Goal: Navigation & Orientation: Find specific page/section

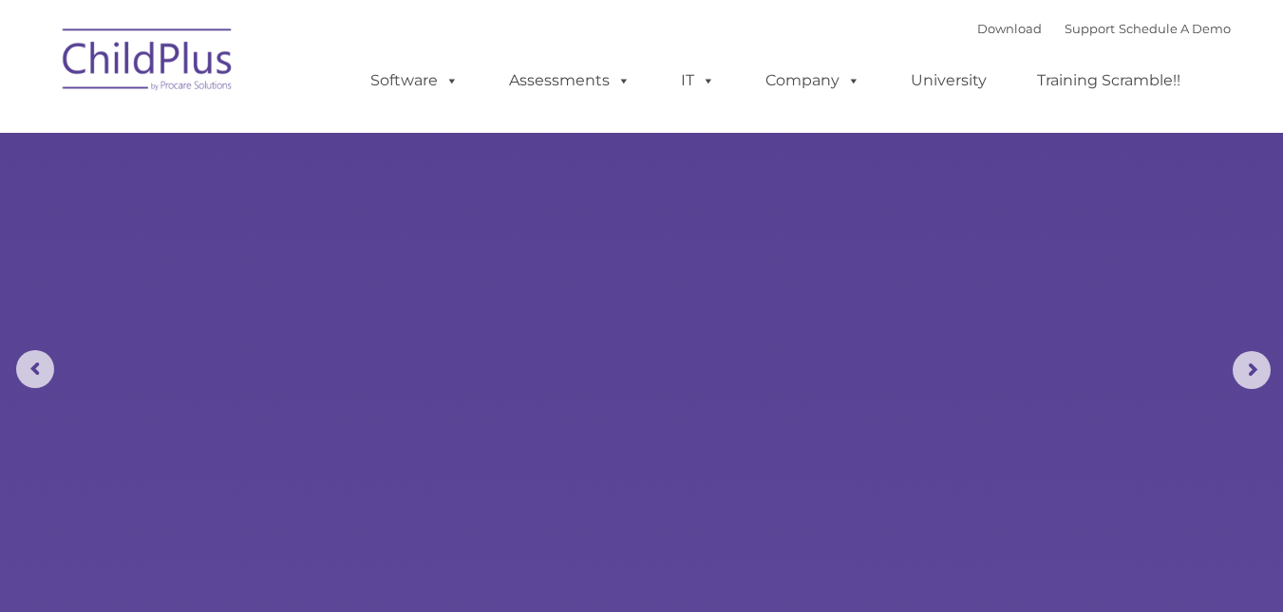
select select "MEDIUM"
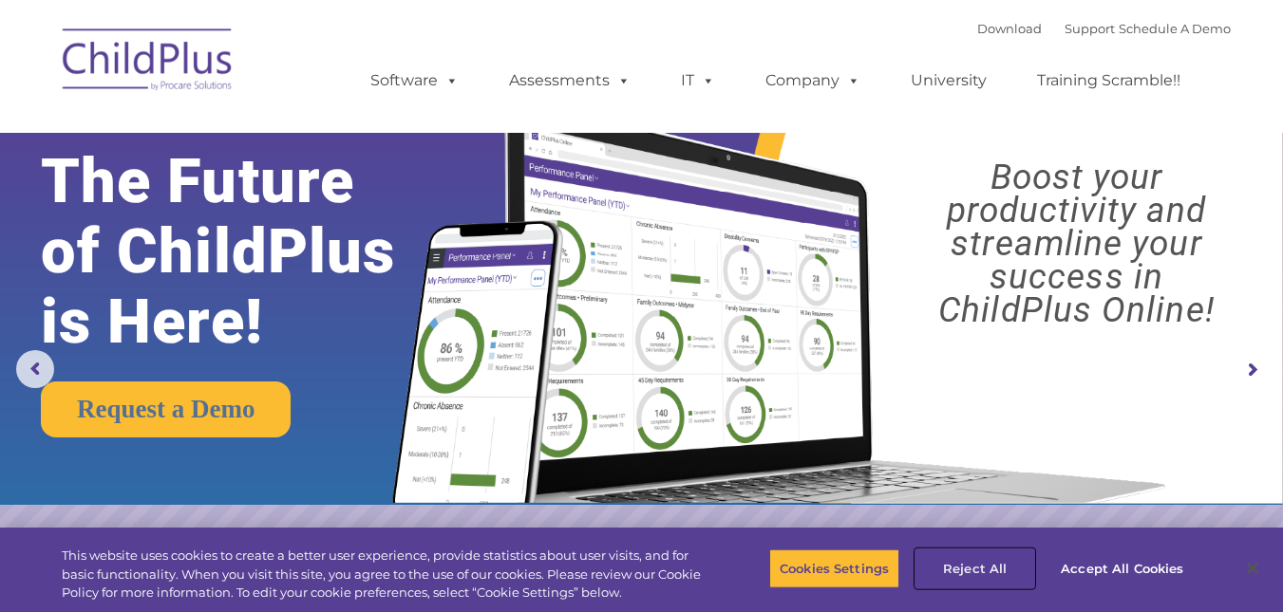
click at [973, 566] on button "Reject All" at bounding box center [974, 569] width 119 height 40
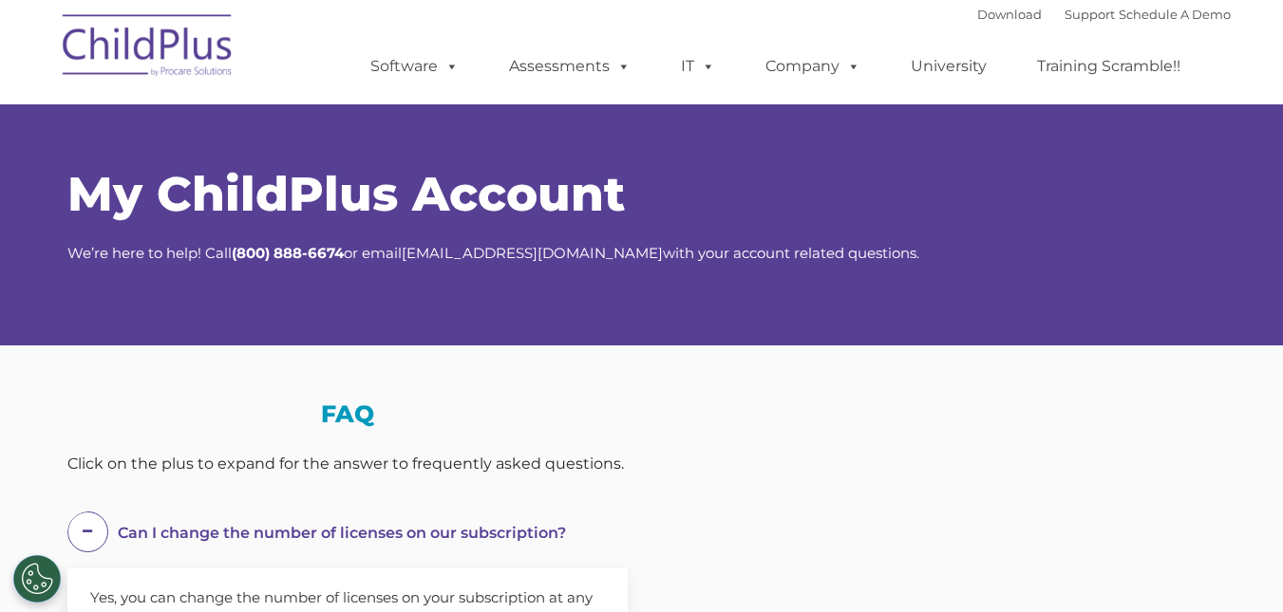
select select "MEDIUM"
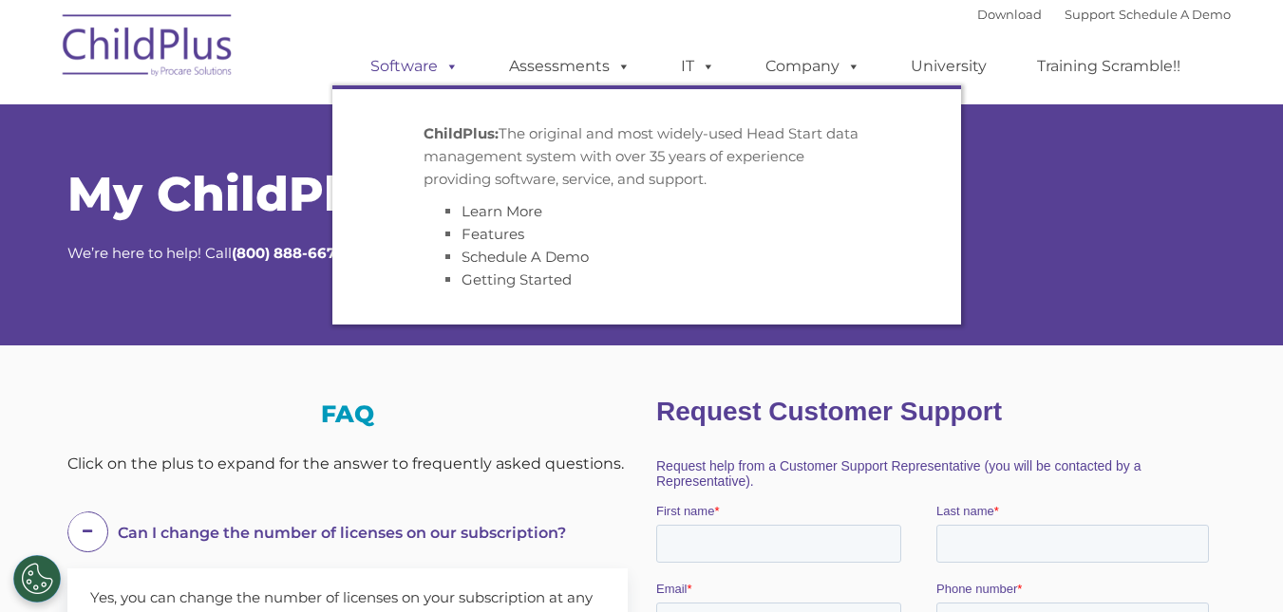
click at [425, 58] on link "Software" at bounding box center [414, 66] width 126 height 38
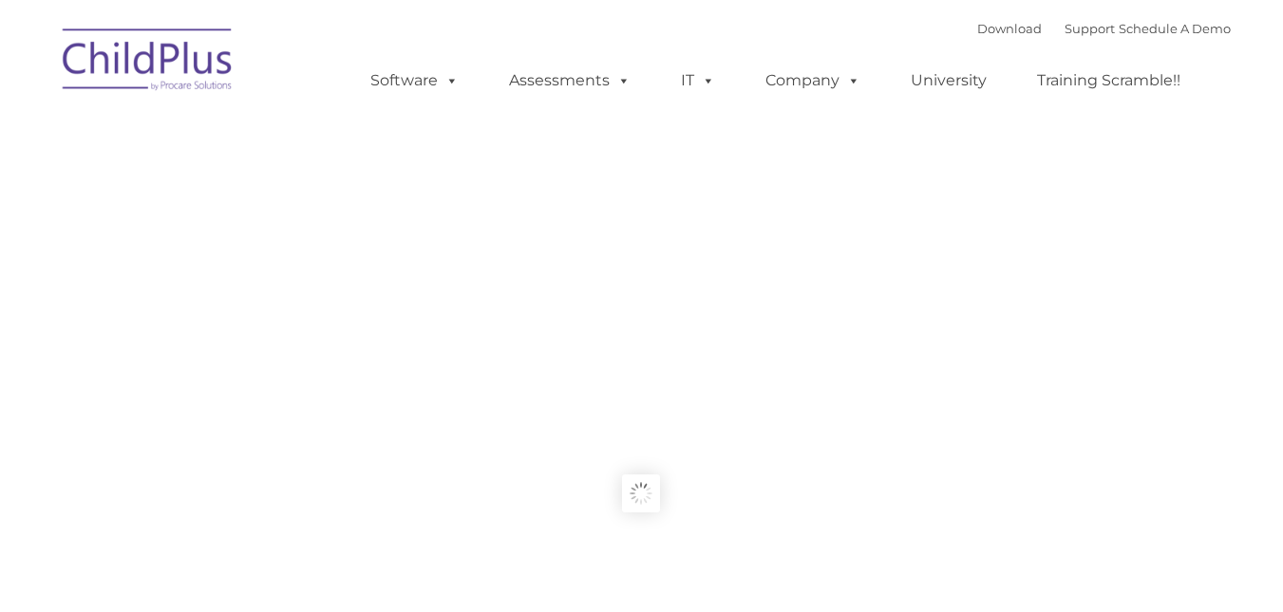
type input ""
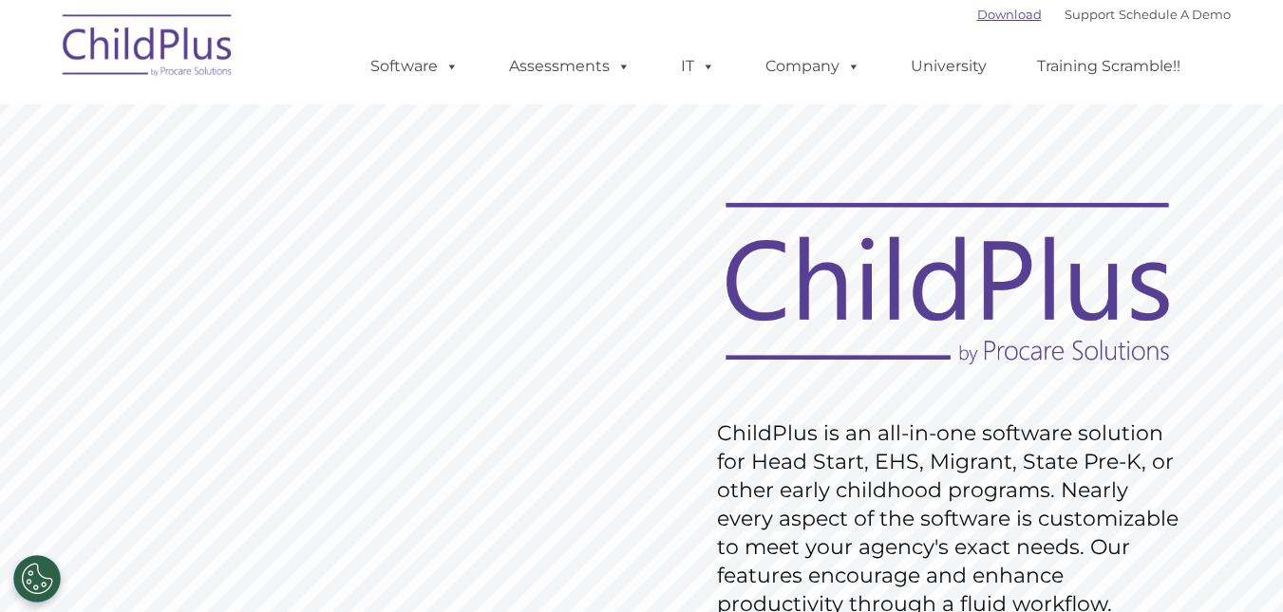
click at [987, 18] on link "Download" at bounding box center [1009, 14] width 65 height 15
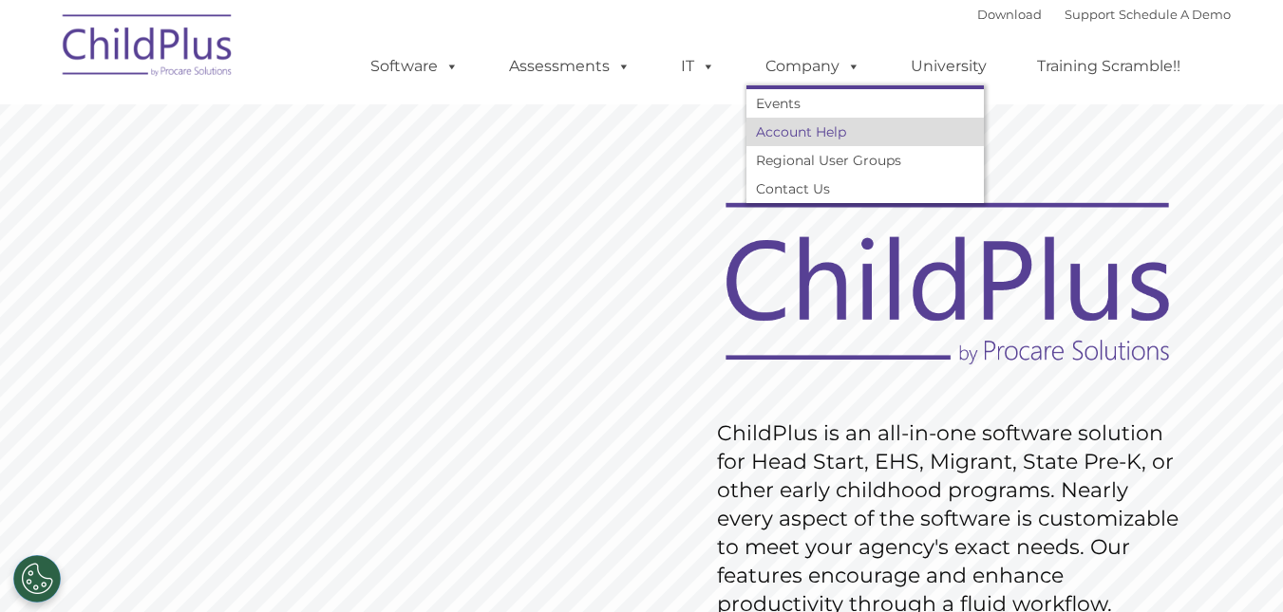
click at [819, 127] on link "Account Help" at bounding box center [864, 132] width 237 height 28
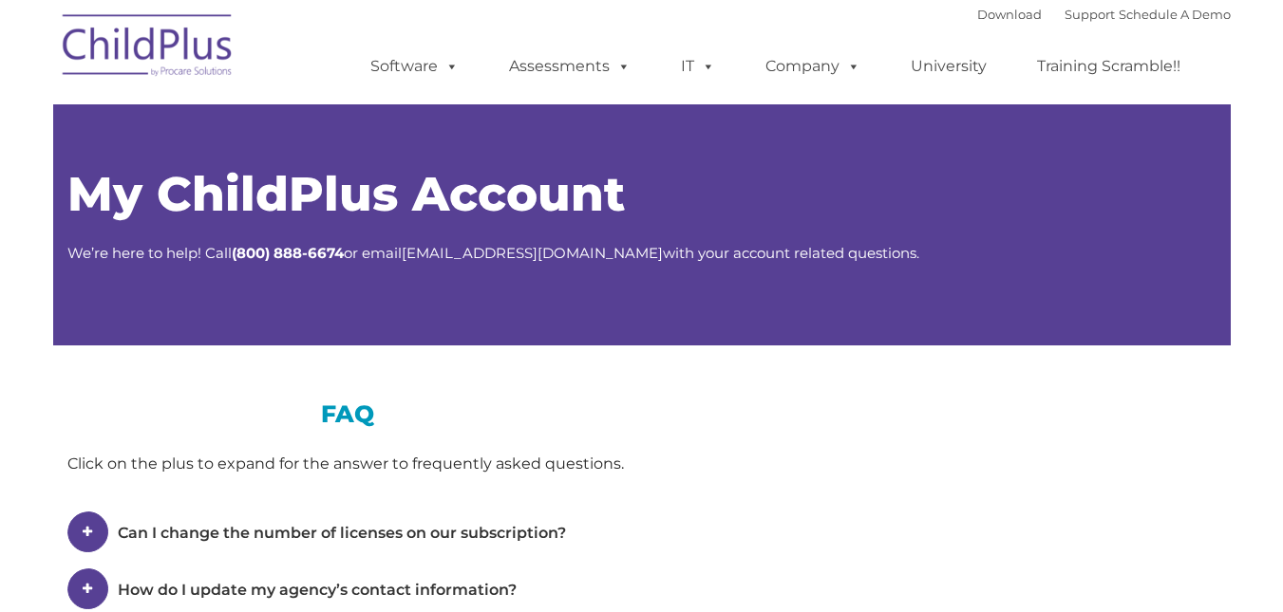
type input ""
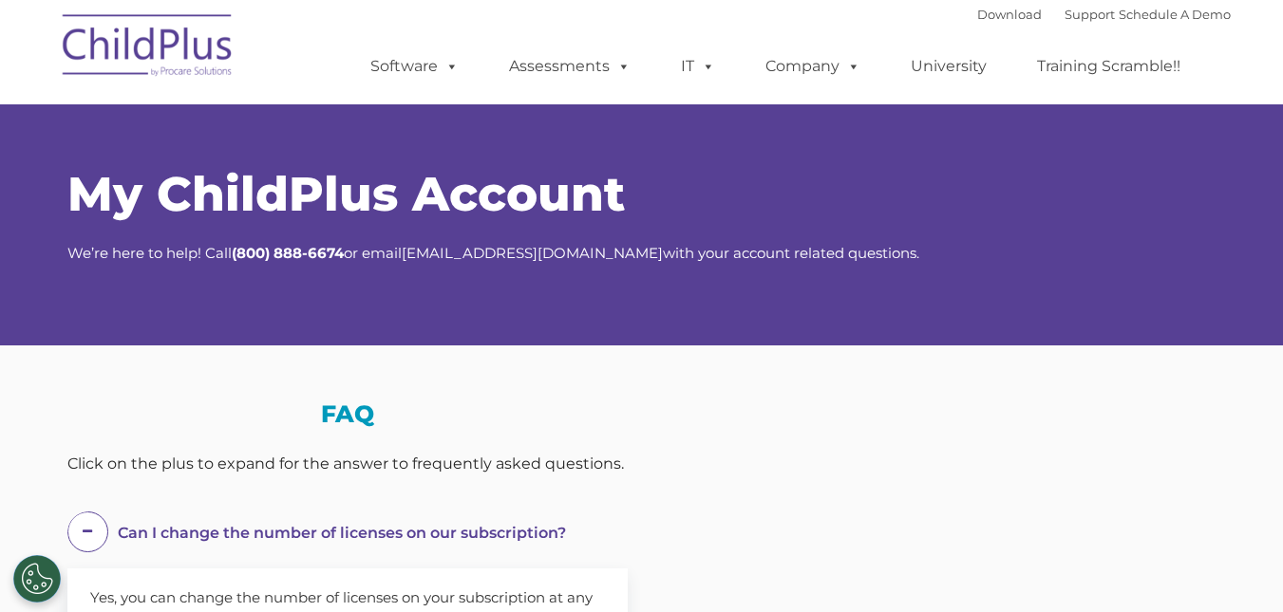
select select "MEDIUM"
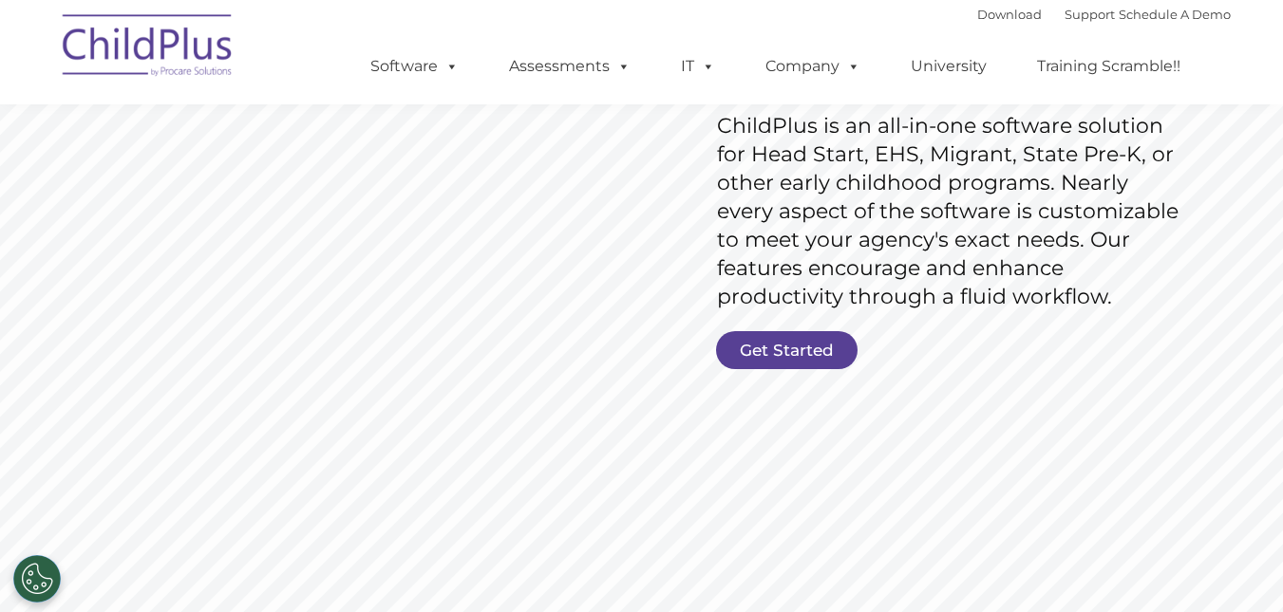
scroll to position [299, 0]
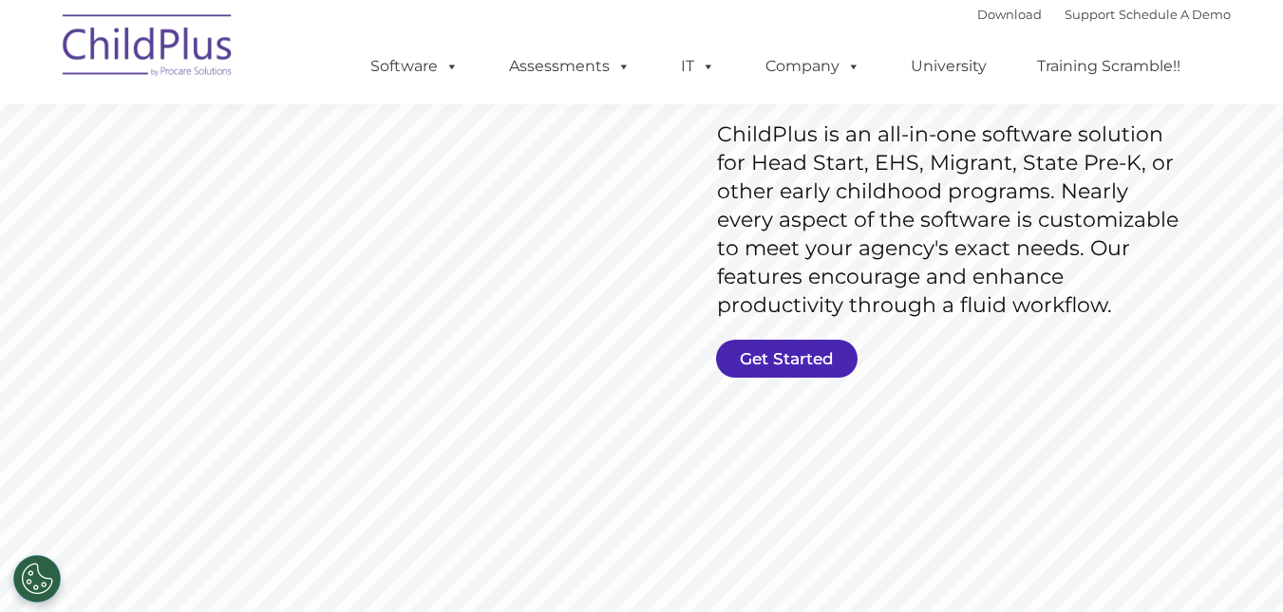
click at [800, 362] on link "Get Started" at bounding box center [786, 359] width 141 height 38
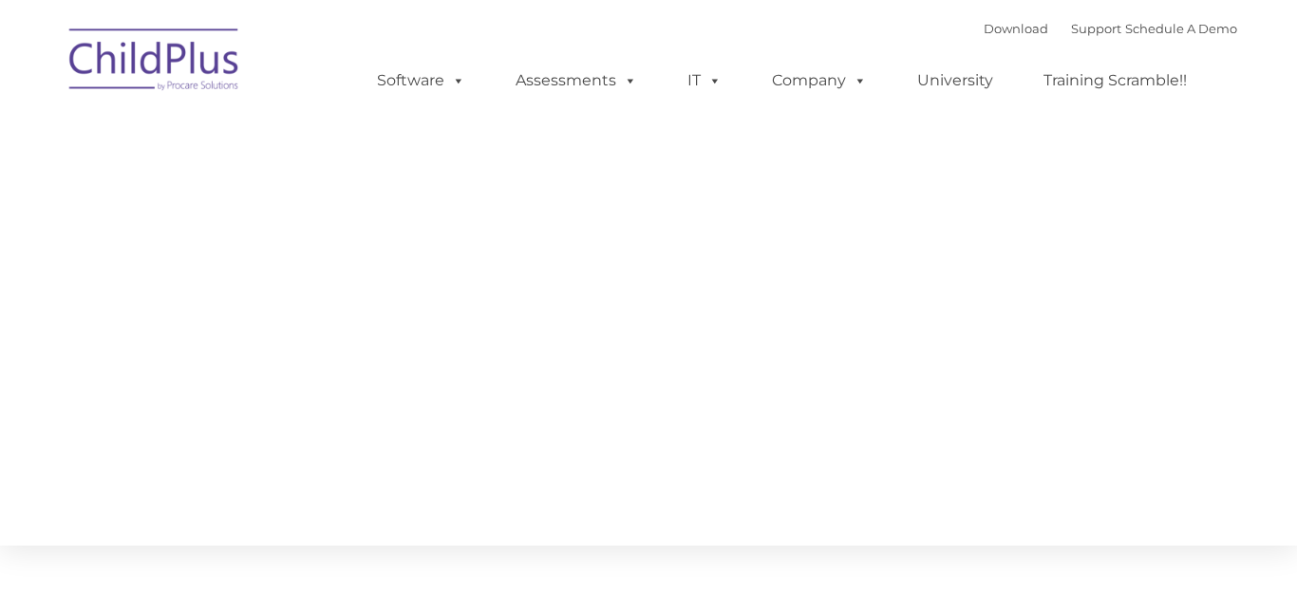
type input ""
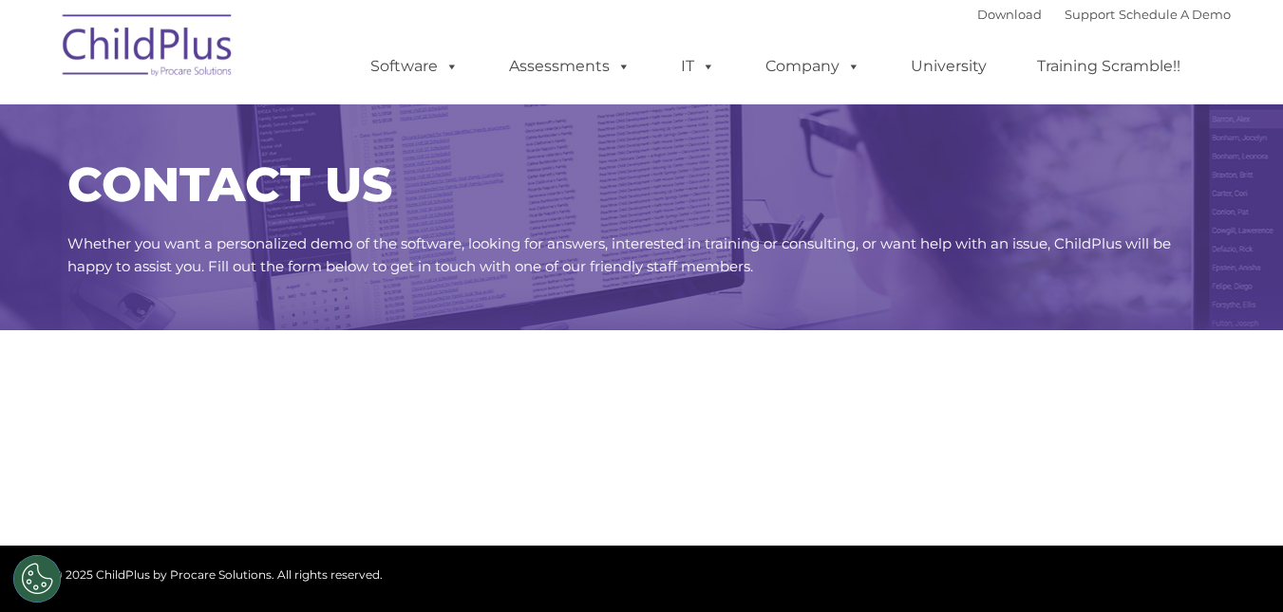
select select "MEDIUM"
